Goal: Book appointment/travel/reservation

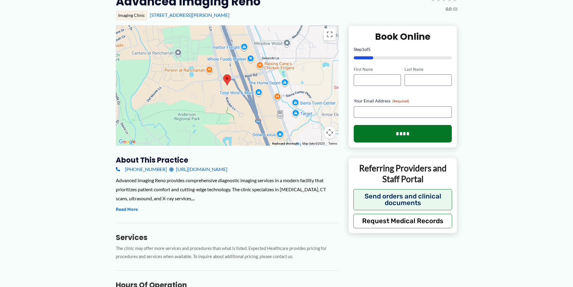
scroll to position [60, 0]
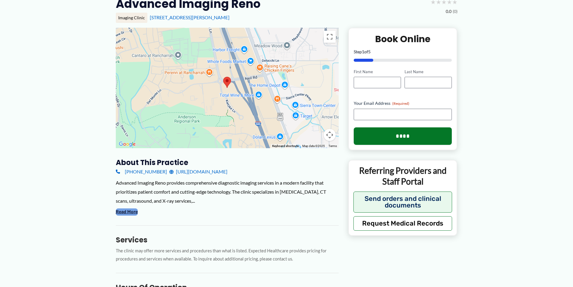
click at [132, 211] on button "Read More" at bounding box center [127, 211] width 22 height 7
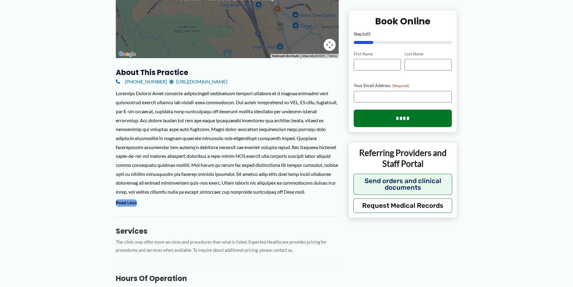
scroll to position [150, 0]
click at [134, 203] on button "Read Less" at bounding box center [126, 202] width 21 height 7
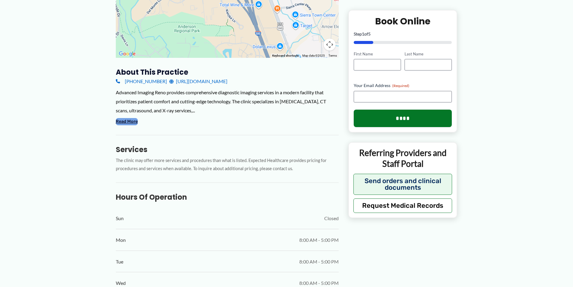
click at [131, 122] on button "Read More" at bounding box center [127, 121] width 22 height 7
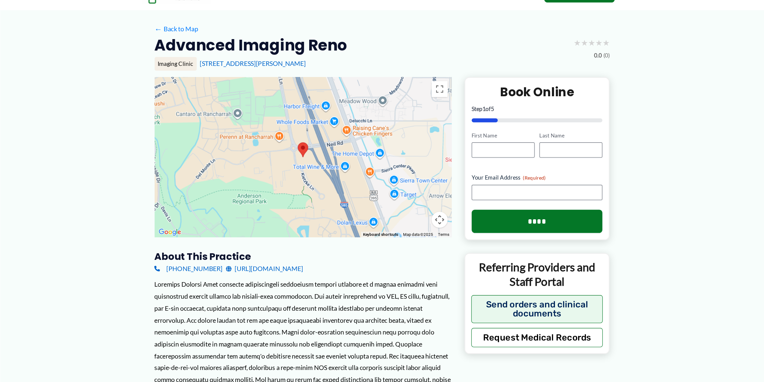
scroll to position [60, 0]
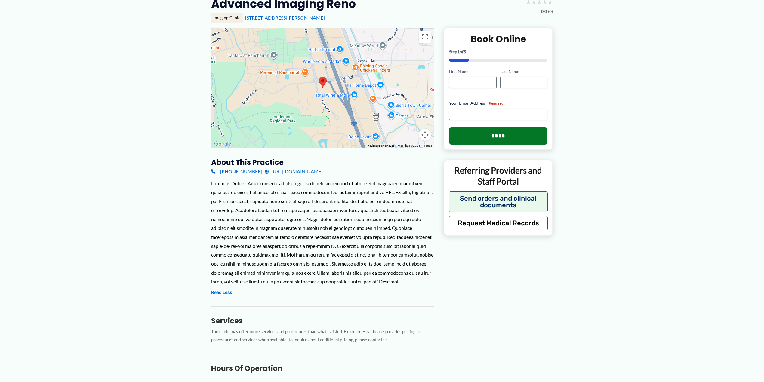
drag, startPoint x: 573, startPoint y: 0, endPoint x: 526, endPoint y: 280, distance: 284.2
click at [526, 280] on div "To navigate the map with touch gestures double-tap and hold your finger on the …" at bounding box center [382, 279] width 342 height 502
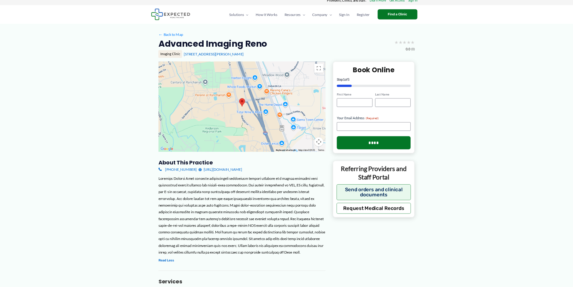
scroll to position [0, 0]
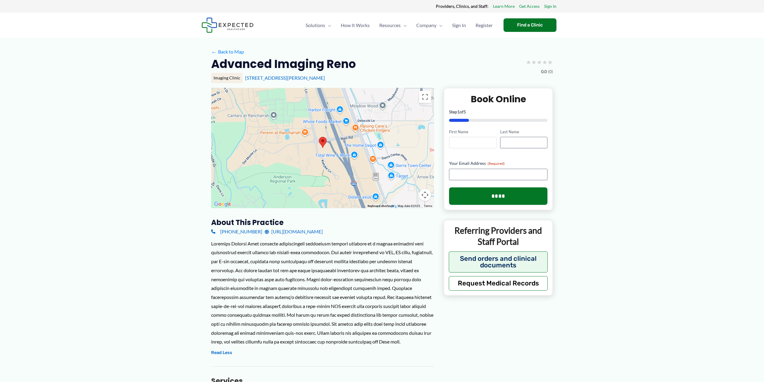
click at [465, 141] on input "First Name" at bounding box center [472, 142] width 47 height 11
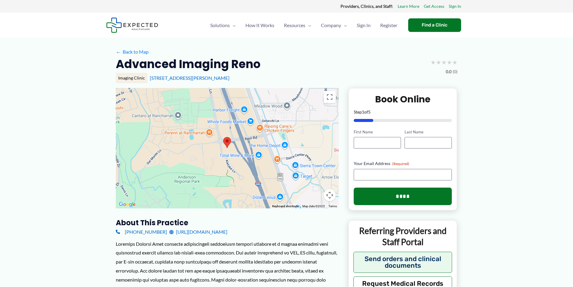
drag, startPoint x: 629, startPoint y: 0, endPoint x: 404, endPoint y: 64, distance: 234.5
click at [404, 64] on div "Advanced Imaging Reno ★ ★ ★ ★ ★ 0.0 (0)" at bounding box center [287, 66] width 342 height 19
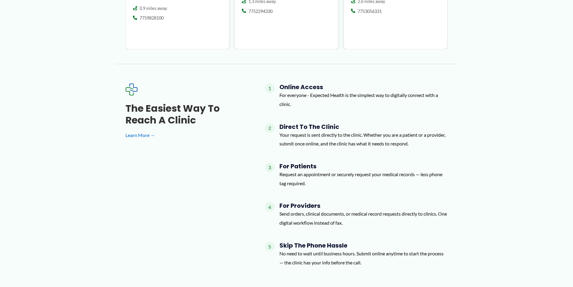
scroll to position [677, 0]
click at [148, 131] on link "Learn More →" at bounding box center [185, 135] width 120 height 9
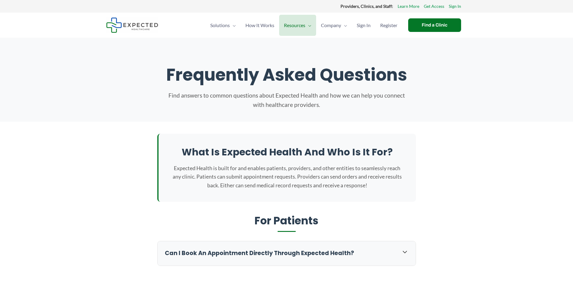
scroll to position [30, 0]
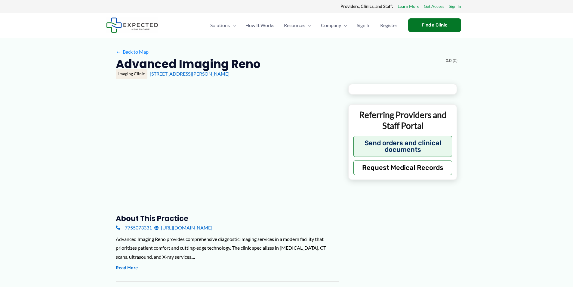
type input "**********"
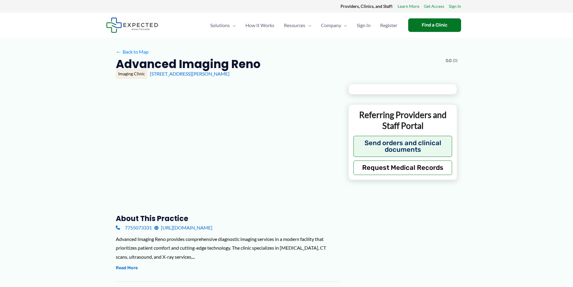
type input "**********"
